Goal: Navigation & Orientation: Understand site structure

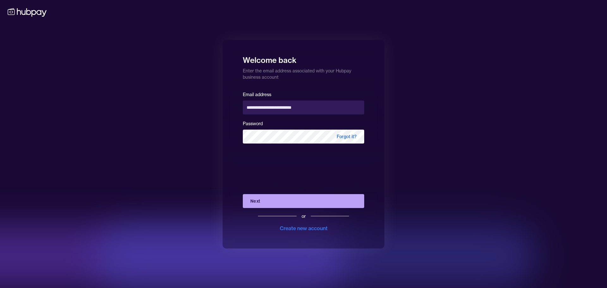
click at [164, 185] on div "**********" at bounding box center [303, 144] width 607 height 288
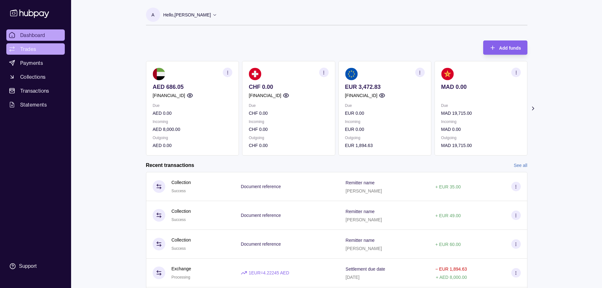
click at [28, 45] on span "Trades" at bounding box center [28, 49] width 16 height 8
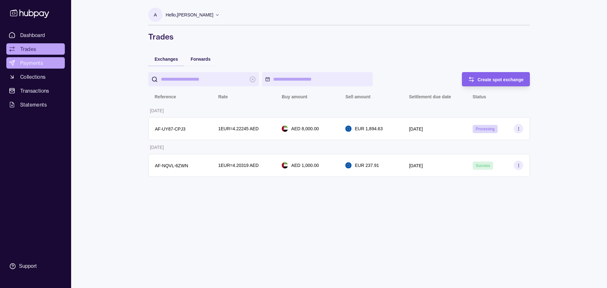
click at [31, 65] on span "Payments" at bounding box center [31, 63] width 23 height 8
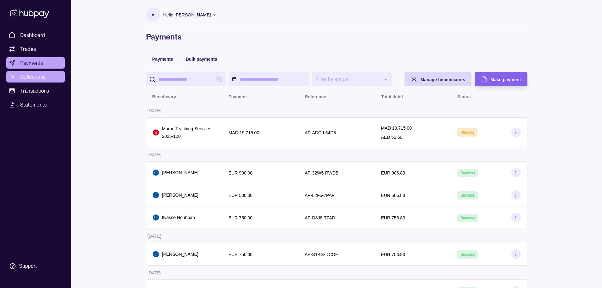
click at [33, 76] on span "Collections" at bounding box center [32, 77] width 25 height 8
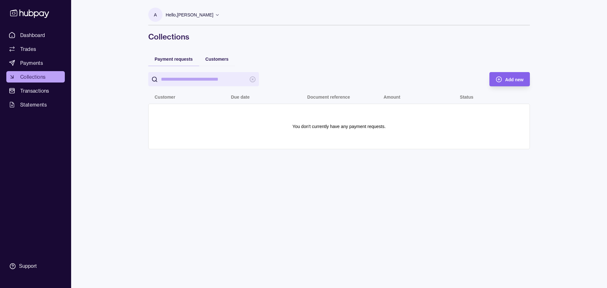
click at [122, 167] on div "Dashboard Trades Payments Collections Transactions Statements Support A Hello, …" at bounding box center [303, 144] width 607 height 288
click at [30, 37] on span "Dashboard" at bounding box center [32, 35] width 25 height 8
